Goal: Task Accomplishment & Management: Complete application form

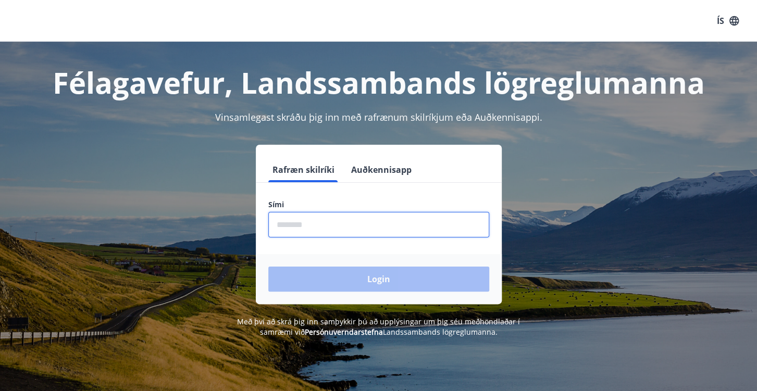
click at [324, 227] on input "phone" at bounding box center [378, 225] width 221 height 26
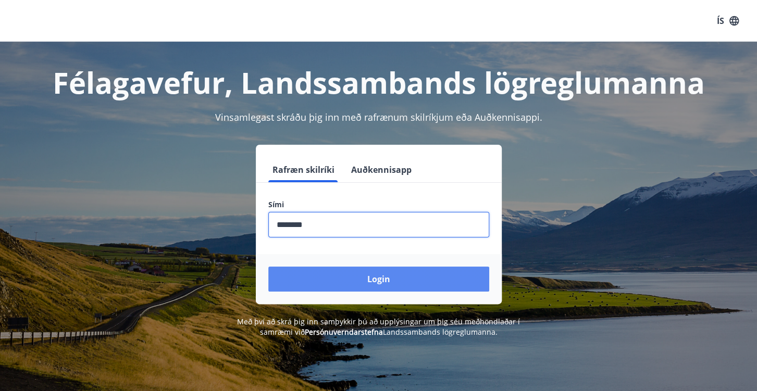
type input "********"
click at [360, 281] on button "Login" at bounding box center [378, 279] width 221 height 25
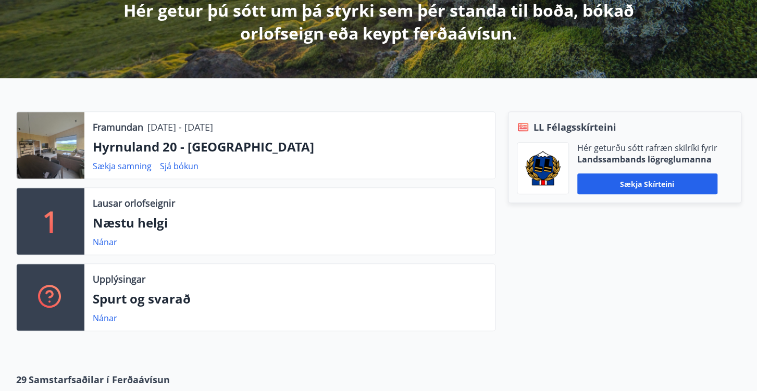
scroll to position [250, 0]
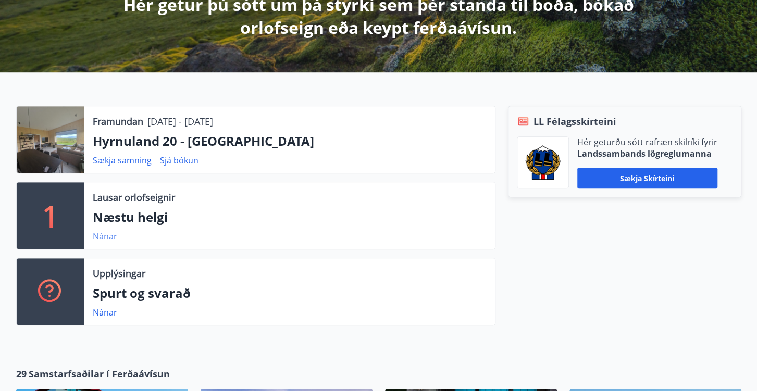
click at [104, 235] on link "Nánar" at bounding box center [105, 236] width 24 height 11
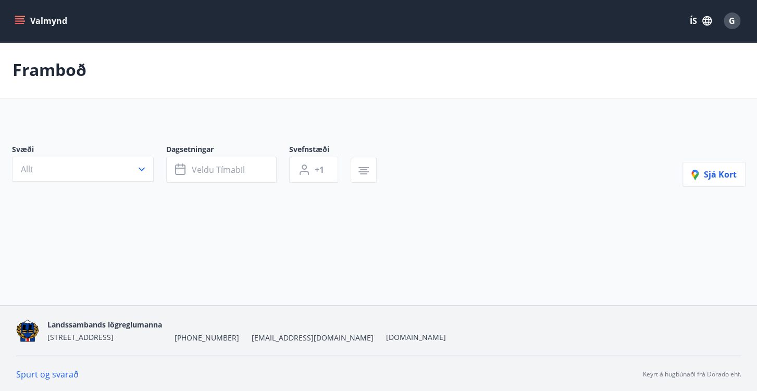
type input "*"
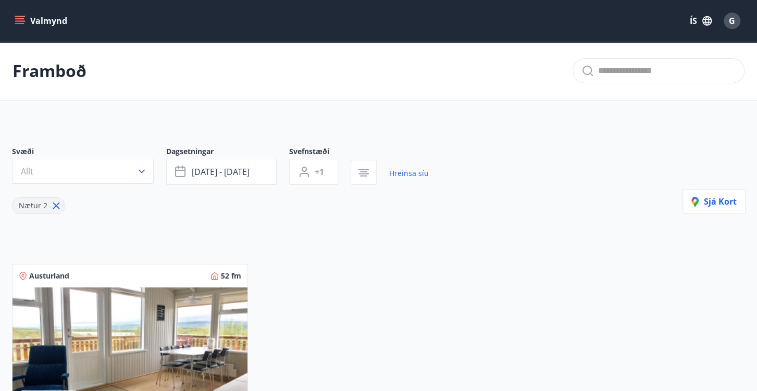
click at [26, 25] on button "Valmynd" at bounding box center [41, 20] width 59 height 19
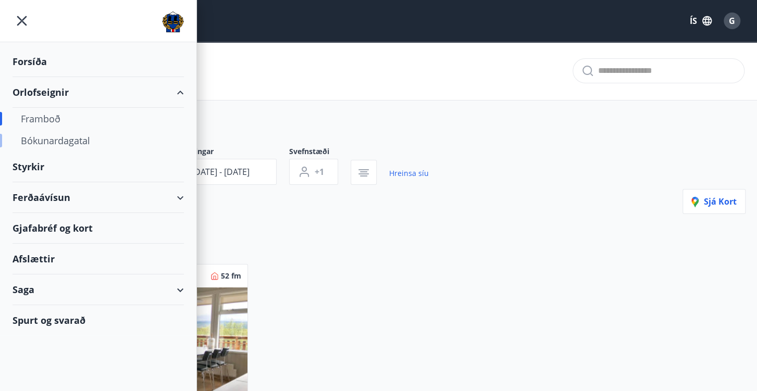
click at [39, 141] on div "Bókunardagatal" at bounding box center [98, 141] width 155 height 22
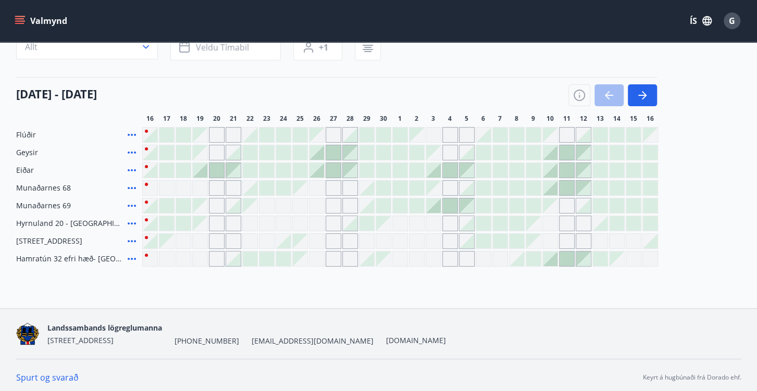
scroll to position [103, 0]
